Goal: Information Seeking & Learning: Learn about a topic

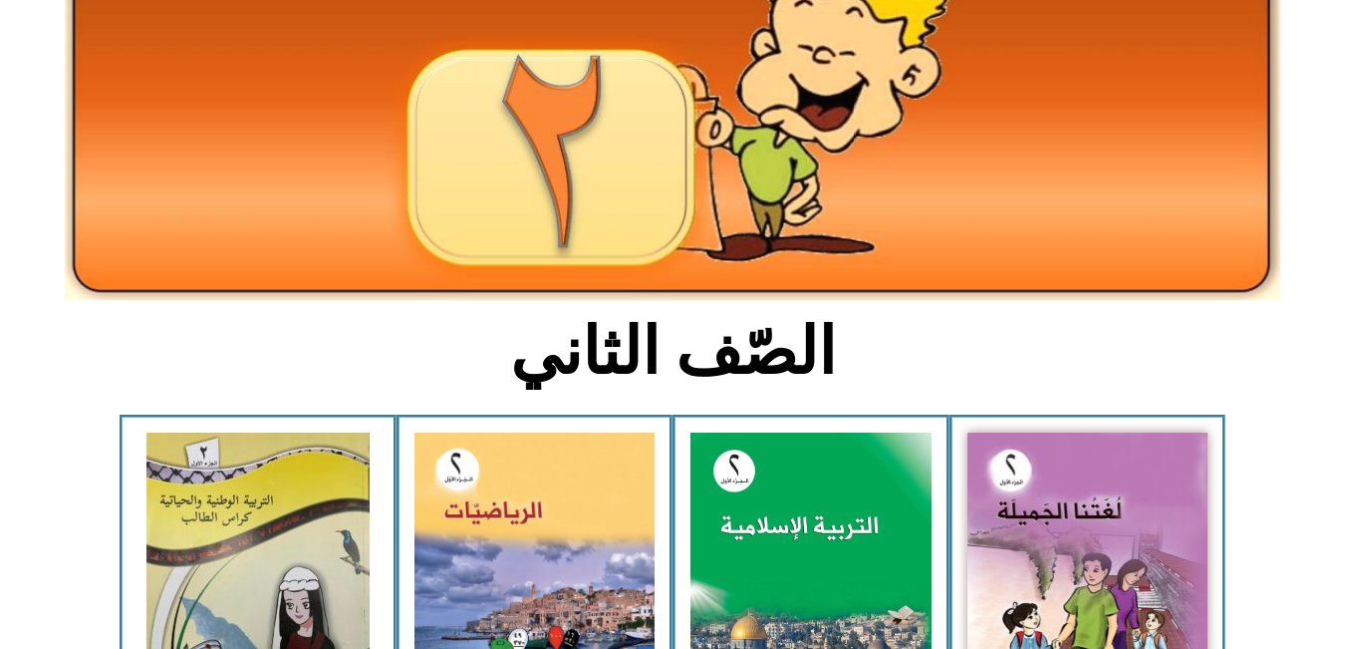
scroll to position [207, 0]
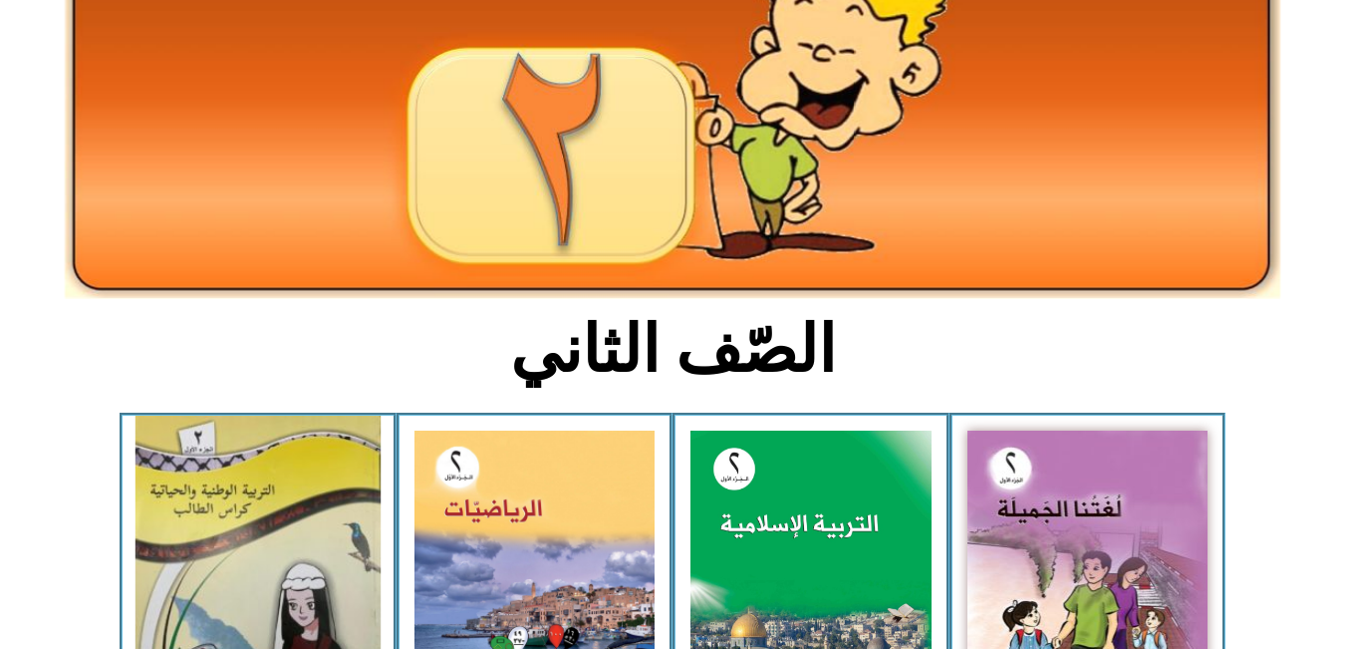
click at [274, 570] on img at bounding box center [258, 580] width 245 height 329
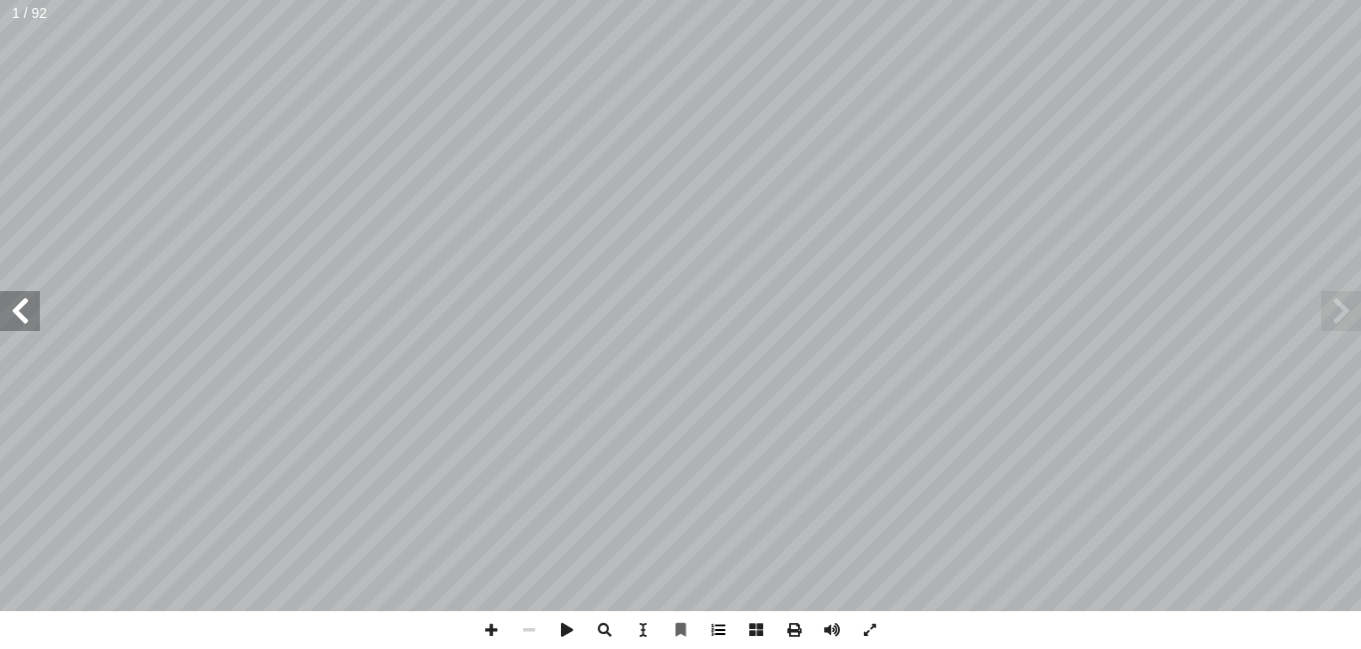
click at [726, 643] on span at bounding box center [719, 630] width 38 height 38
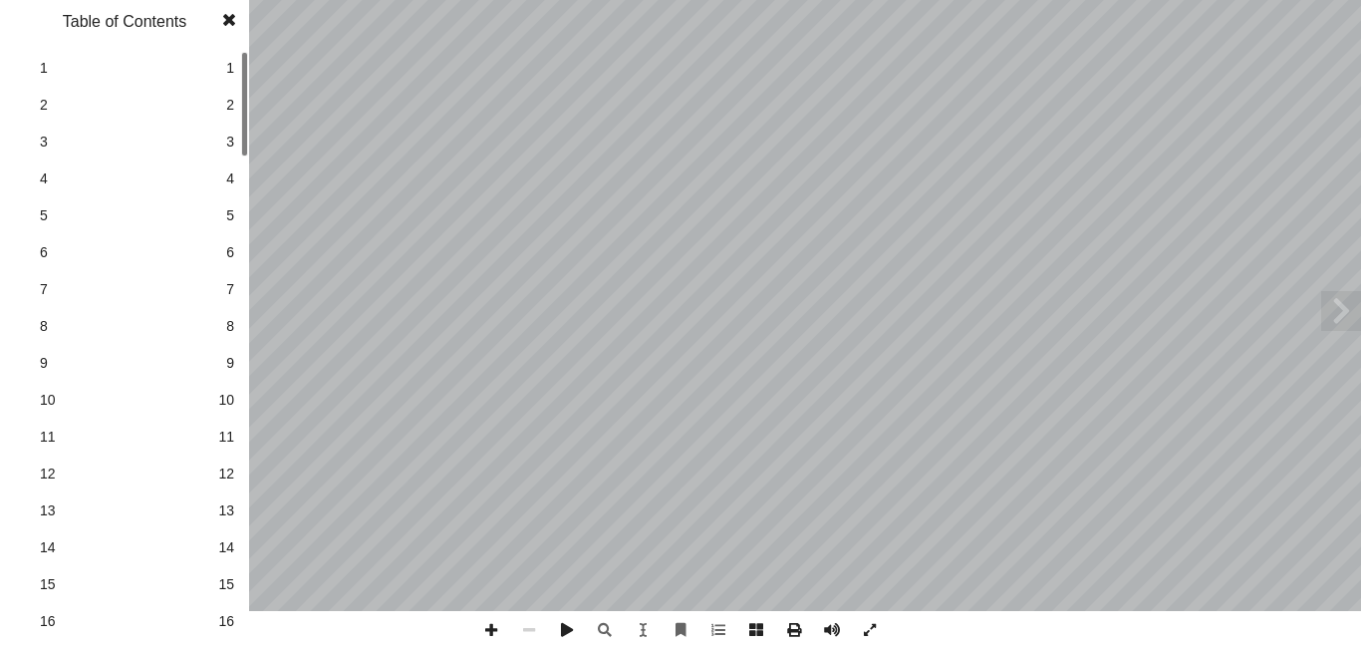
click at [232, 289] on span "7" at bounding box center [230, 289] width 8 height 21
click at [209, 217] on link "5 5" at bounding box center [122, 215] width 224 height 37
click at [225, 394] on span "10" at bounding box center [226, 400] width 16 height 21
click at [235, 13] on span at bounding box center [229, 20] width 36 height 40
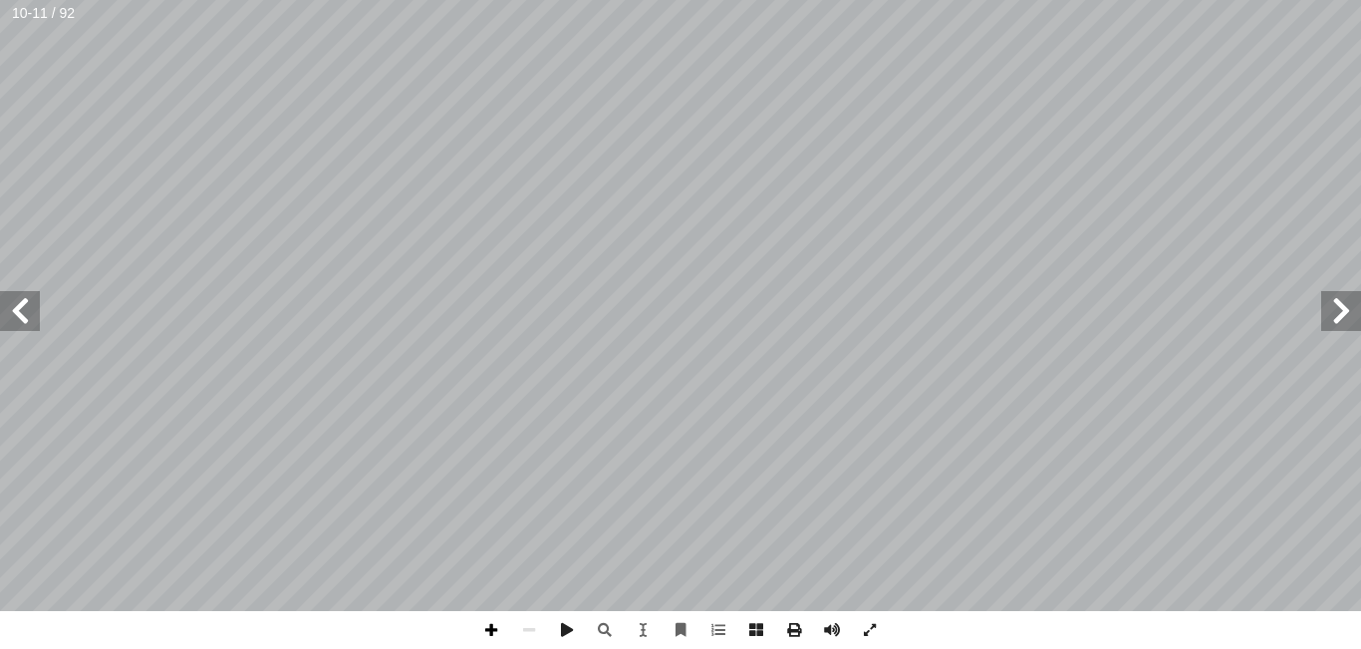
click at [481, 633] on span at bounding box center [491, 630] width 38 height 38
click at [0, 313] on span at bounding box center [20, 311] width 40 height 40
click at [483, 627] on span at bounding box center [491, 630] width 38 height 38
